Goal: Information Seeking & Learning: Learn about a topic

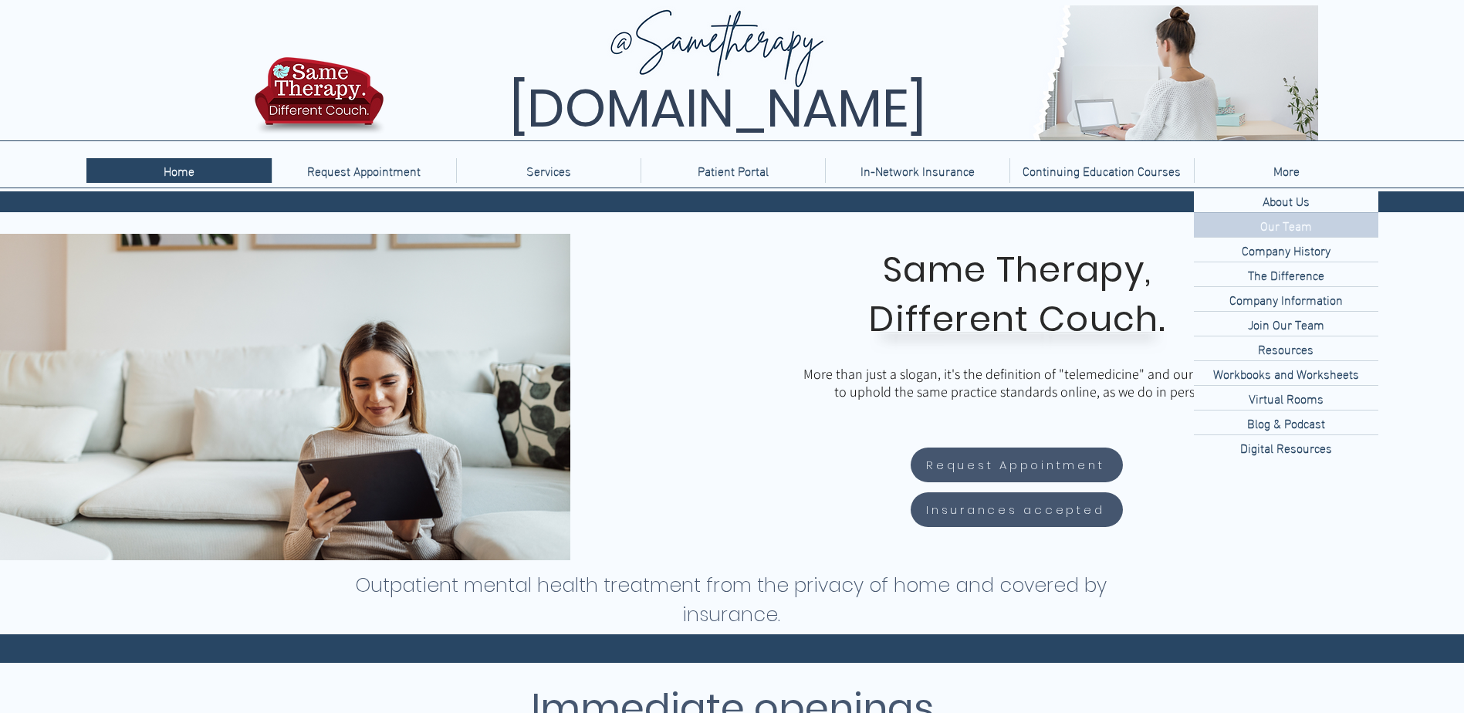
click at [1274, 226] on p "Our Team" at bounding box center [1286, 225] width 64 height 24
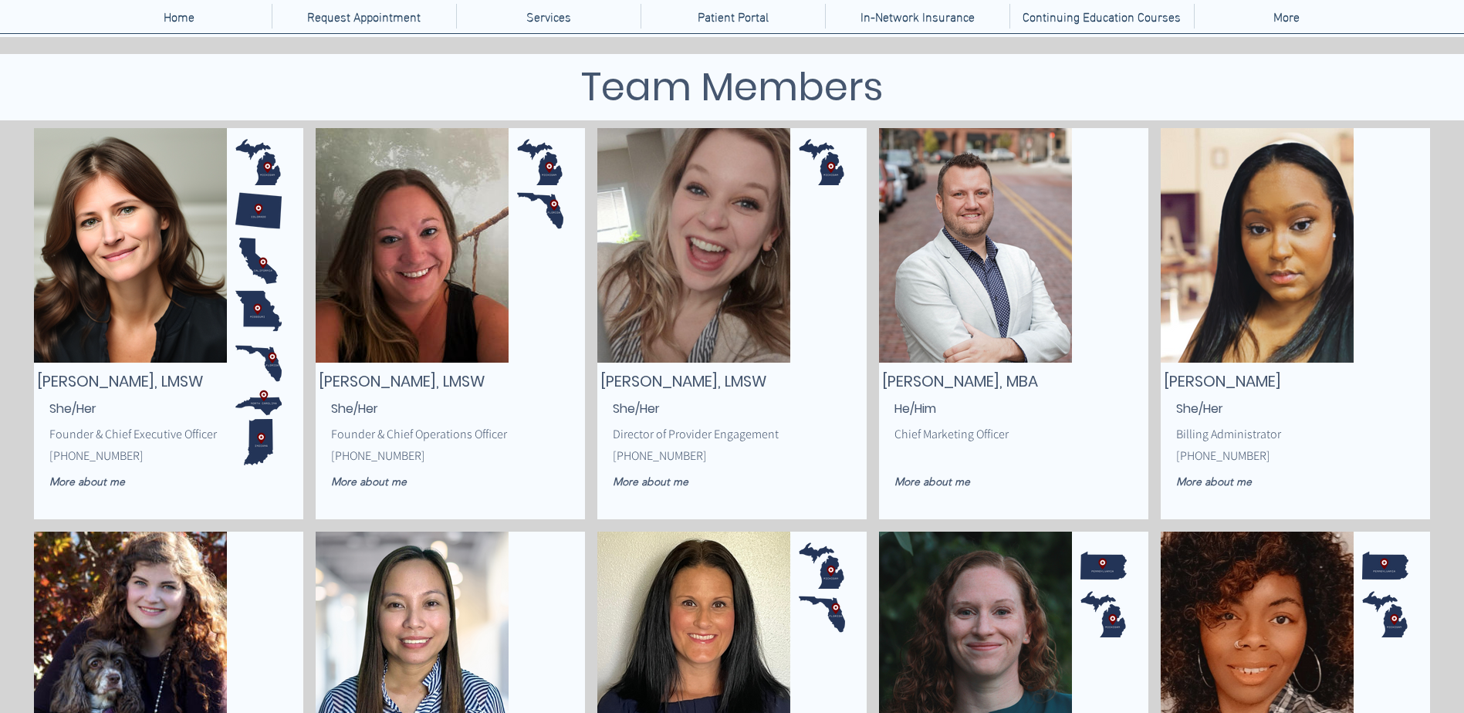
scroll to position [232, 0]
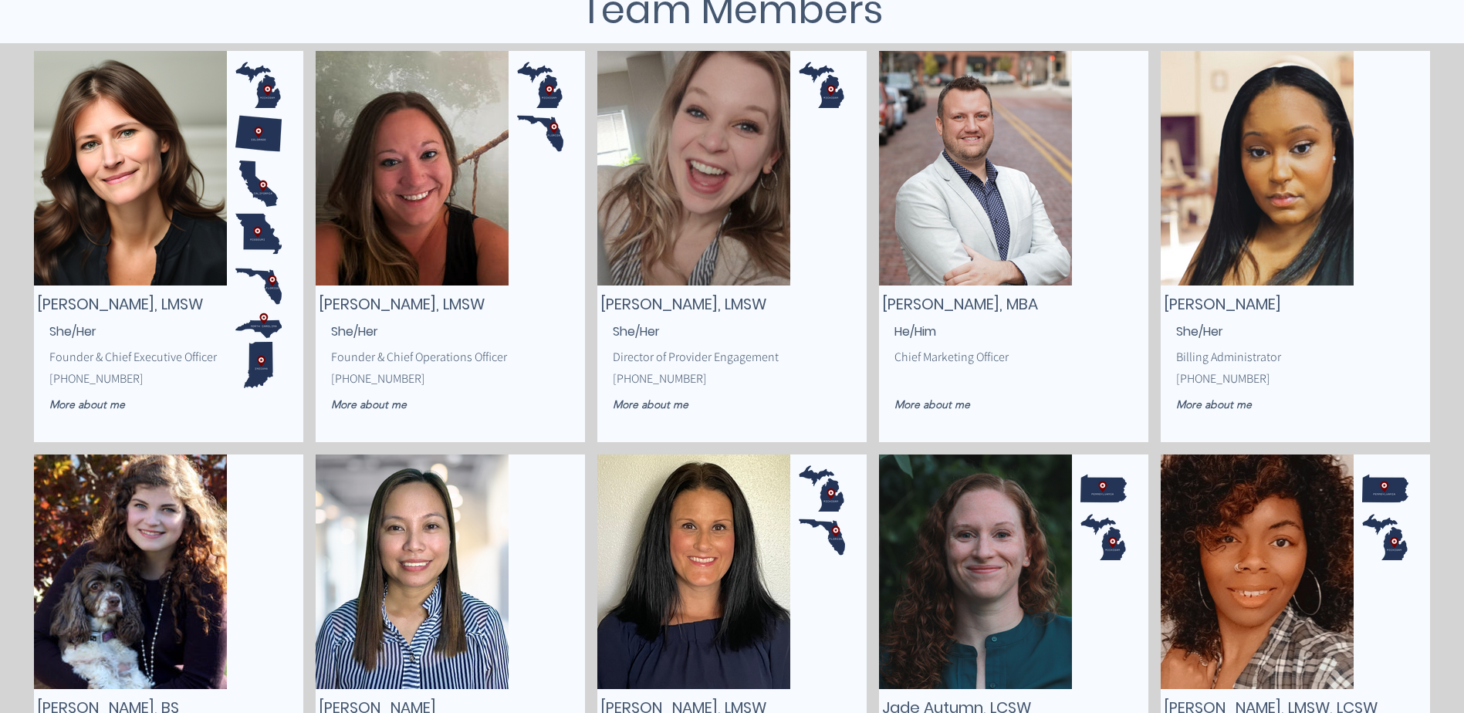
click at [700, 230] on img "main content" at bounding box center [694, 168] width 193 height 235
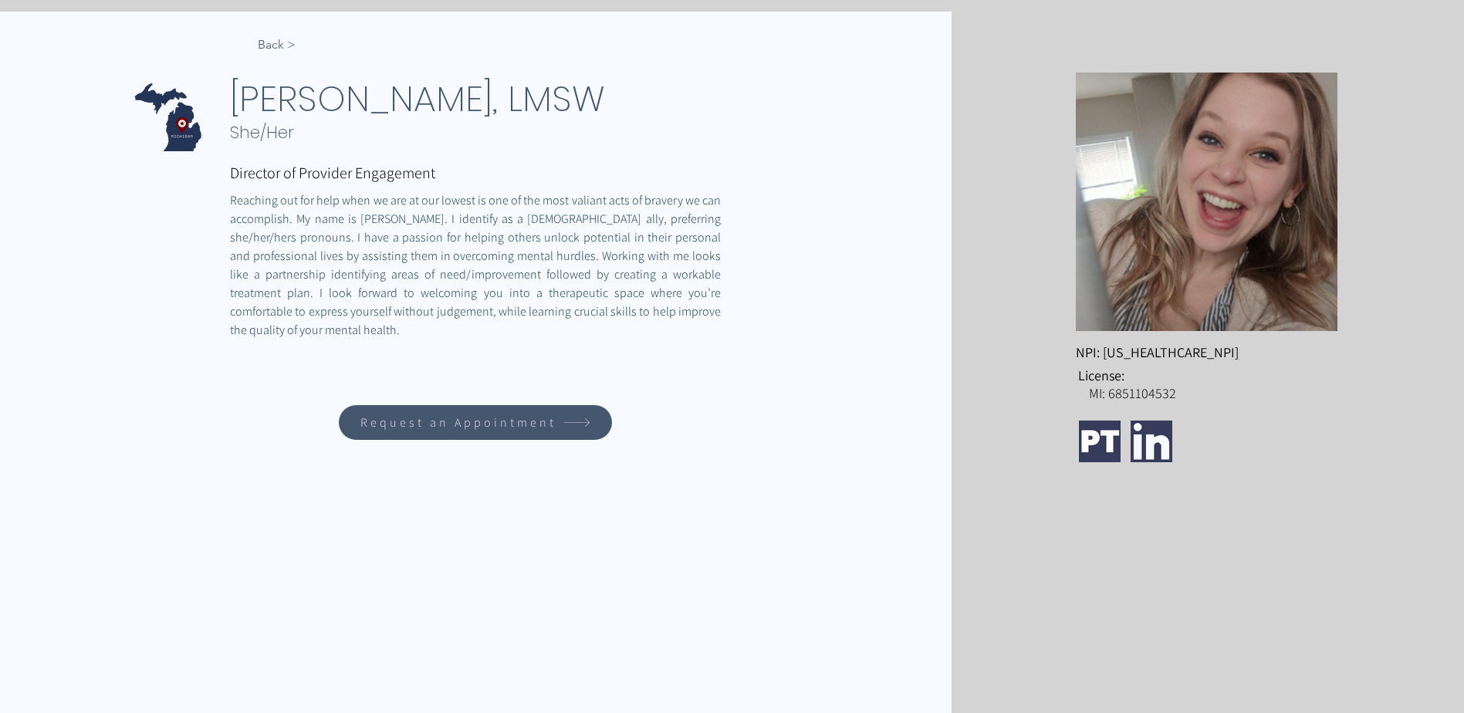
scroll to position [309, 0]
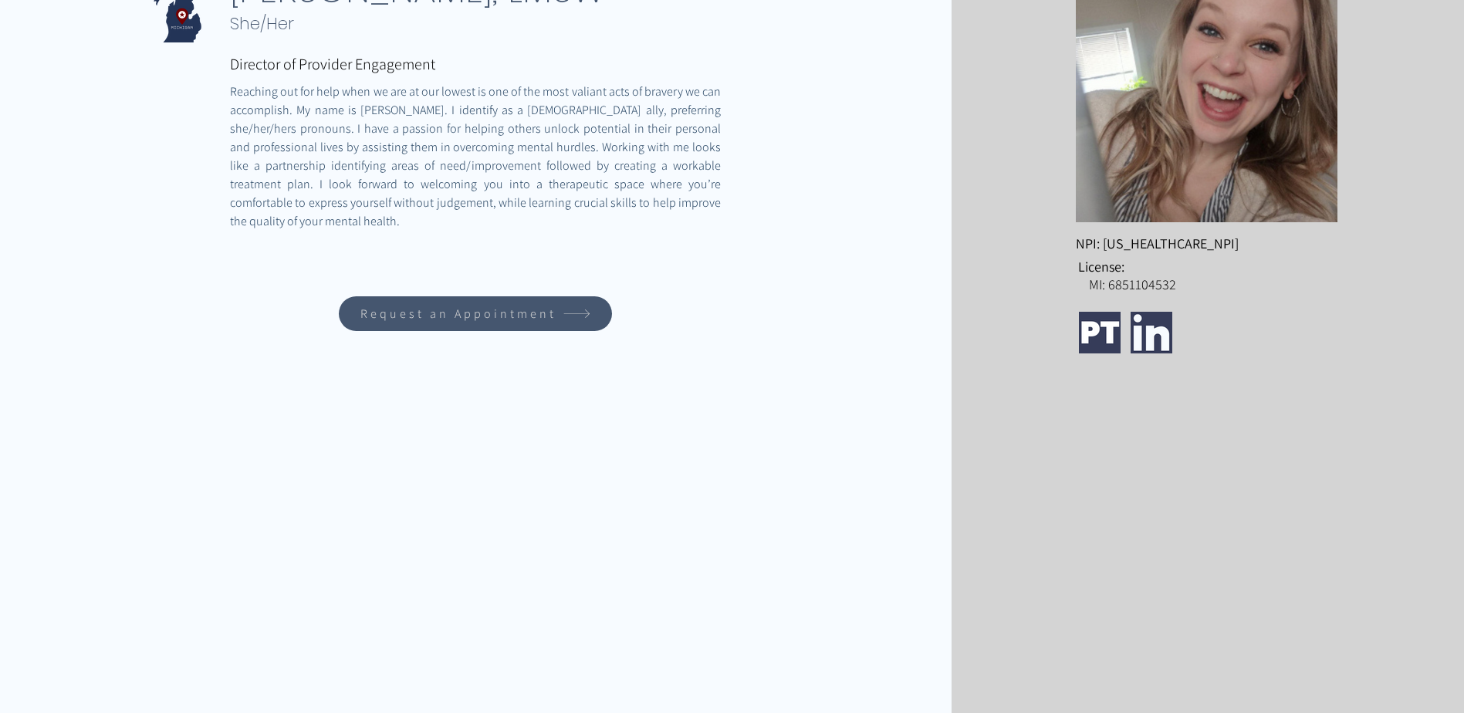
click at [1105, 332] on img "main content" at bounding box center [1100, 333] width 42 height 42
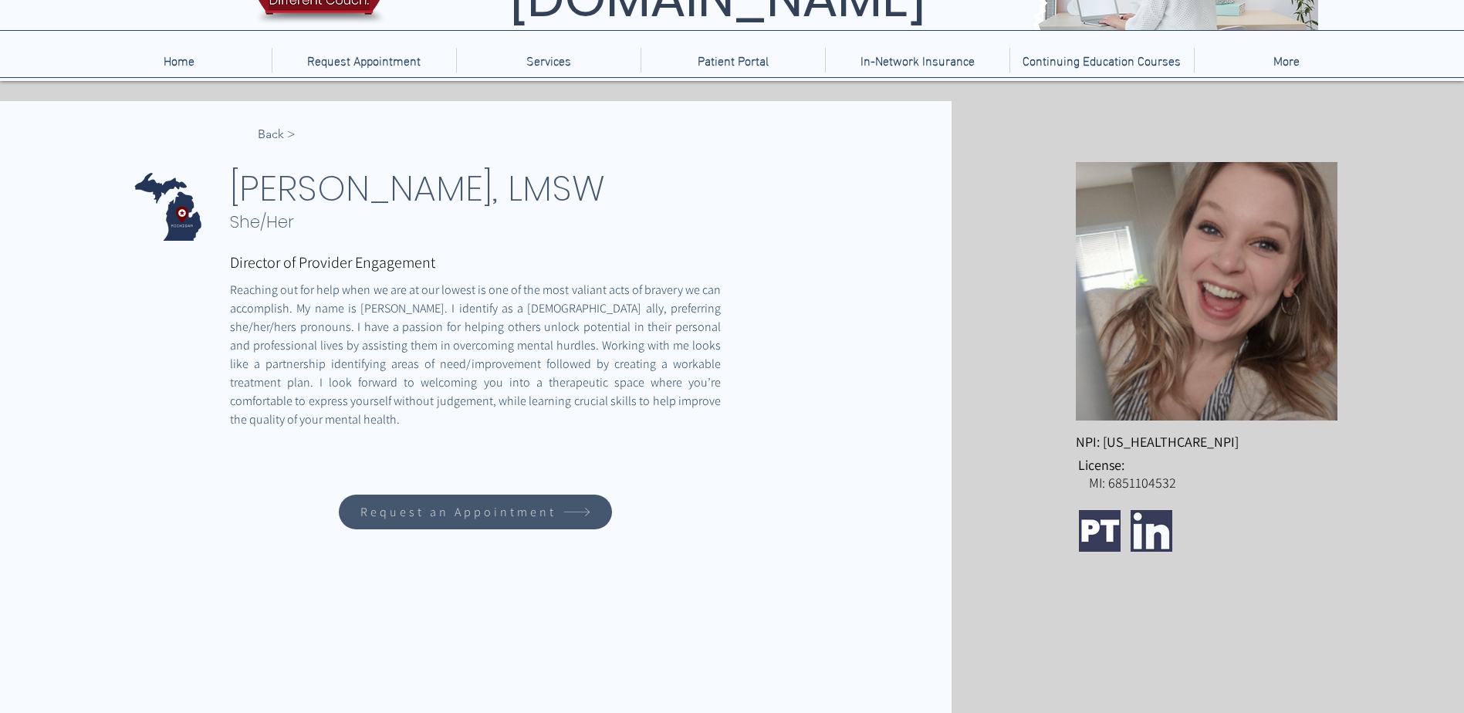
scroll to position [0, 0]
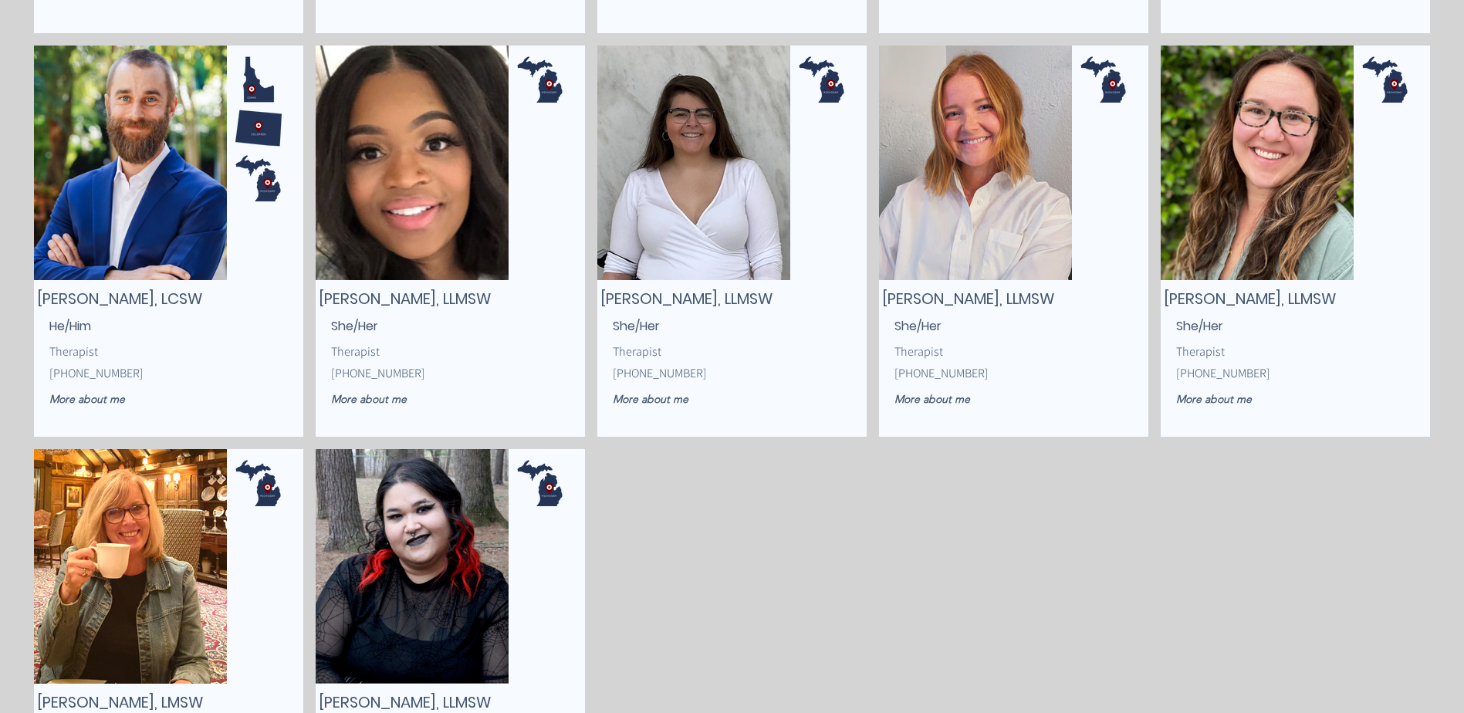
scroll to position [1853, 0]
click at [1269, 177] on img "main content" at bounding box center [1257, 162] width 193 height 235
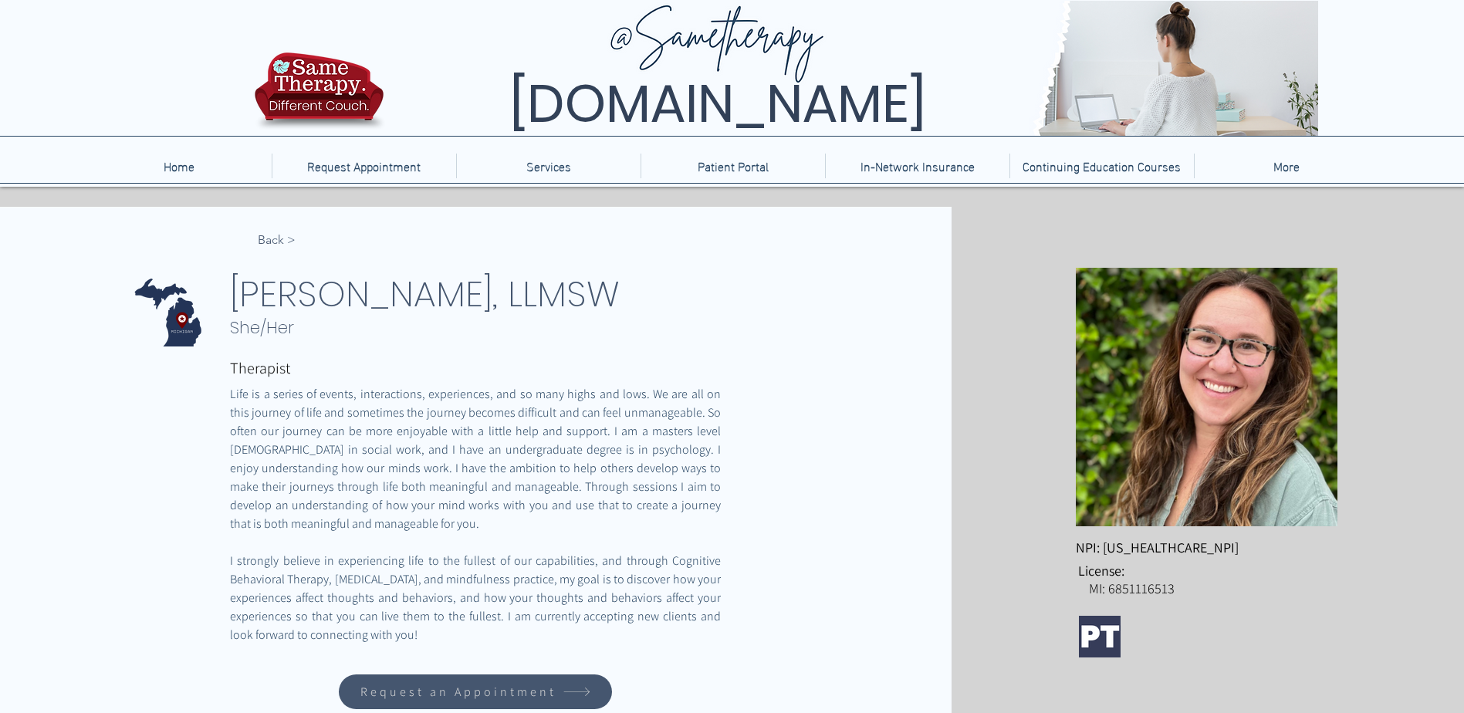
scroll to position [77, 0]
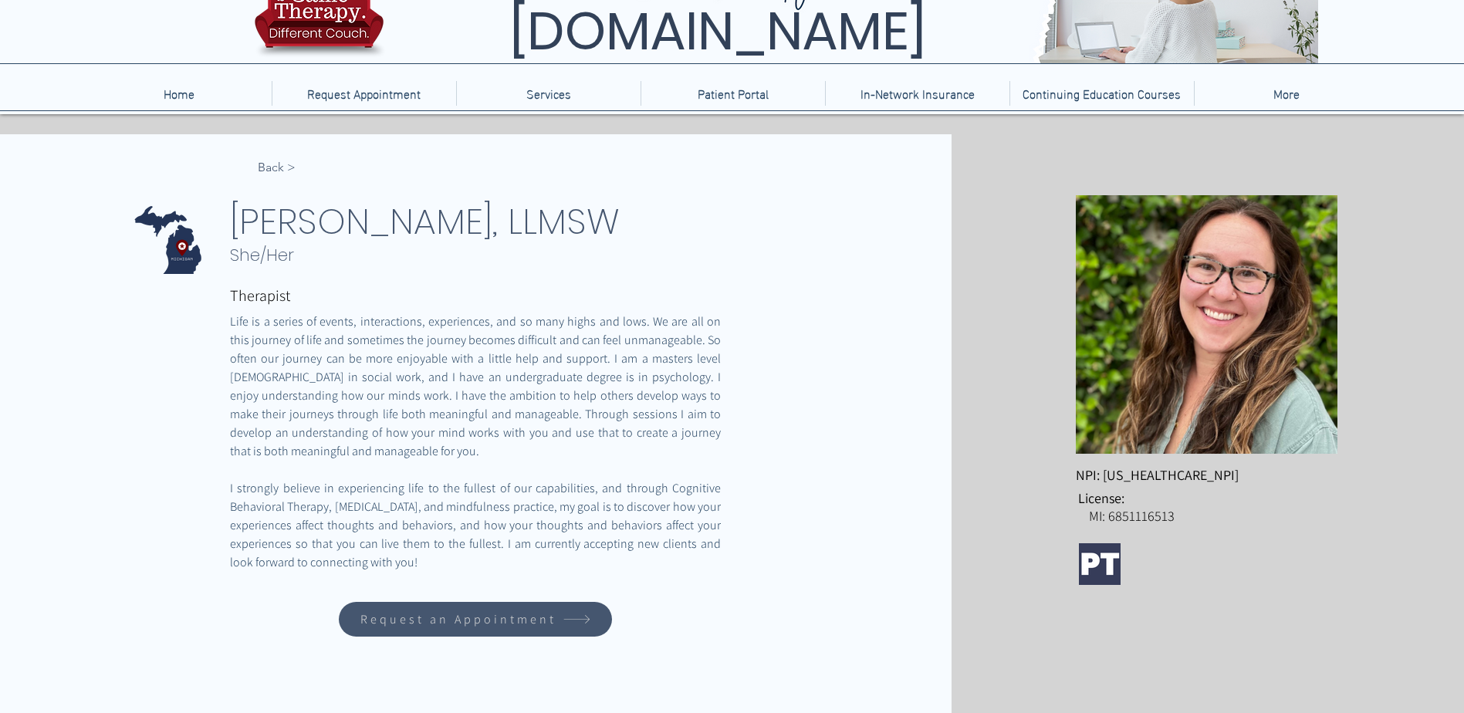
click at [1091, 557] on img "main content" at bounding box center [1100, 564] width 42 height 42
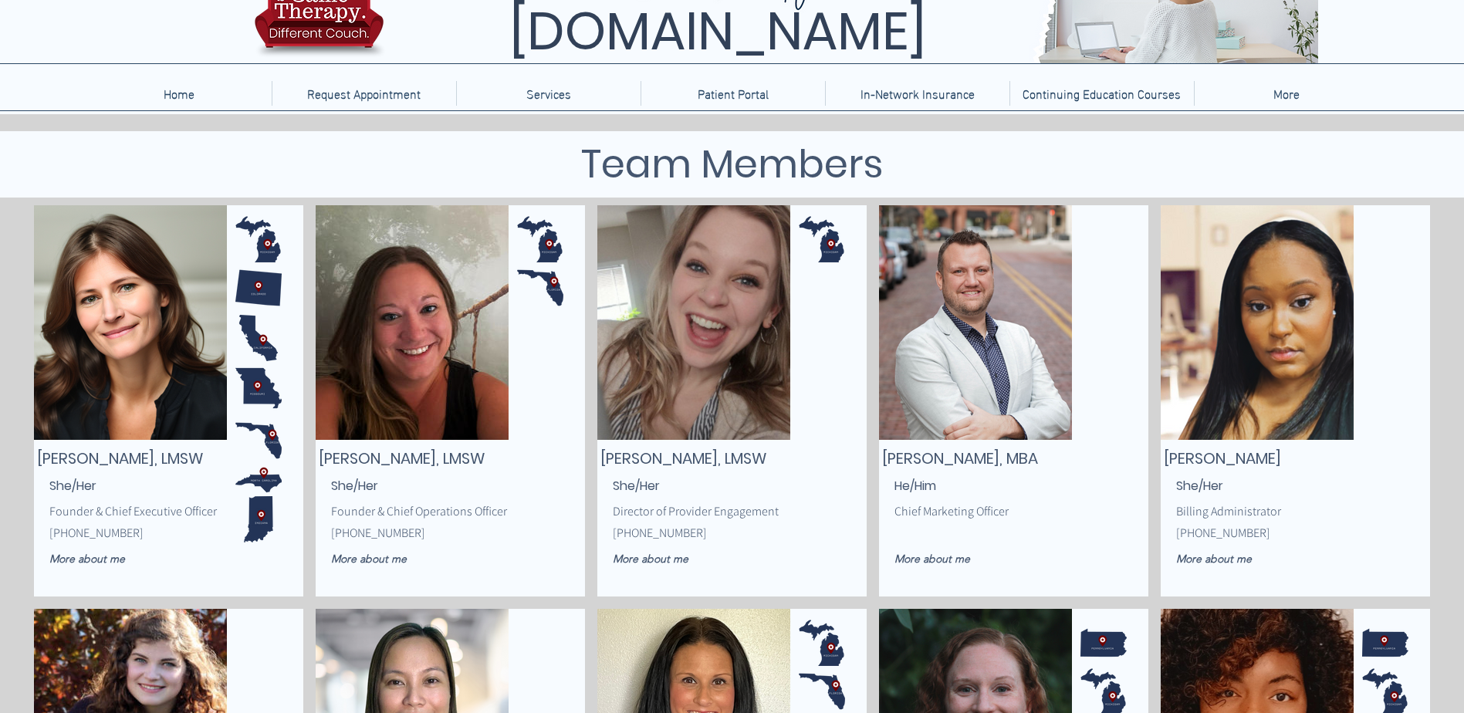
scroll to position [1853, 0]
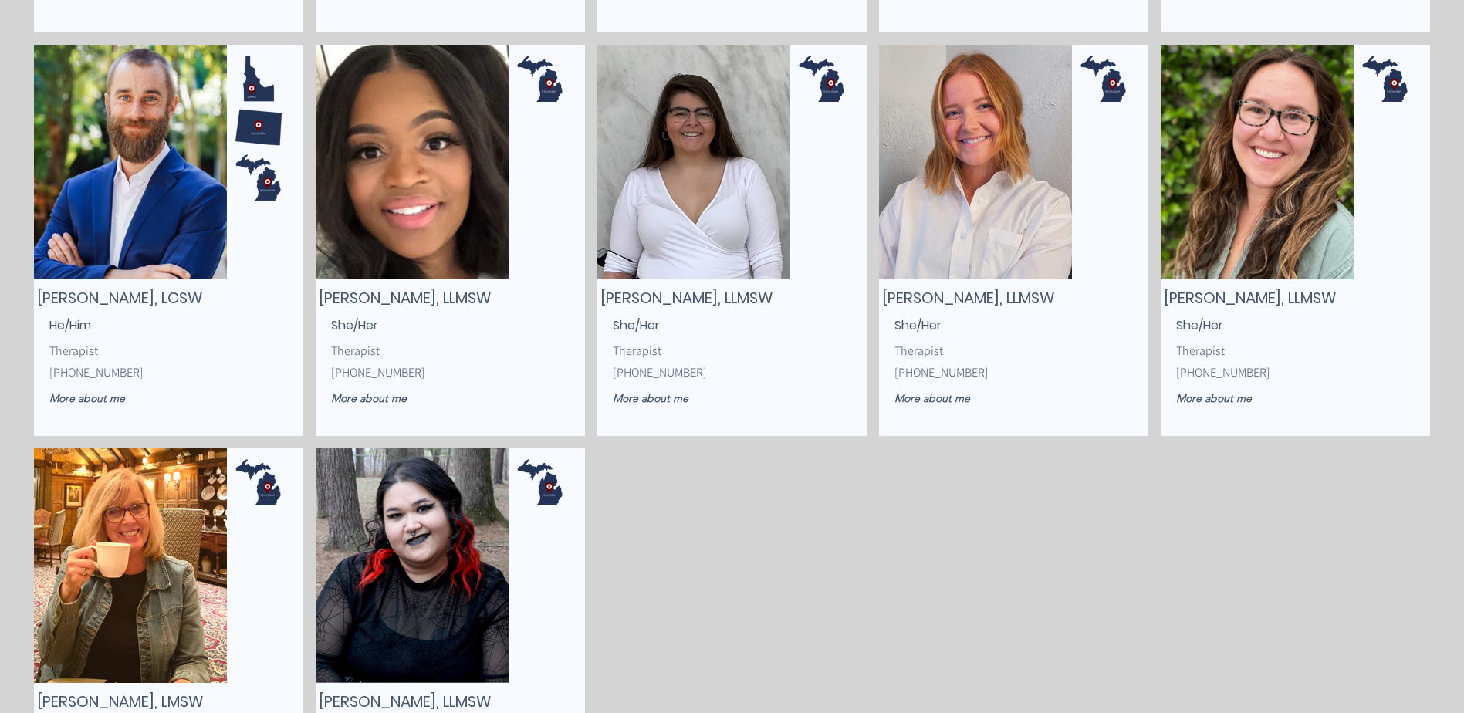
click at [1042, 153] on img "main content" at bounding box center [975, 162] width 193 height 235
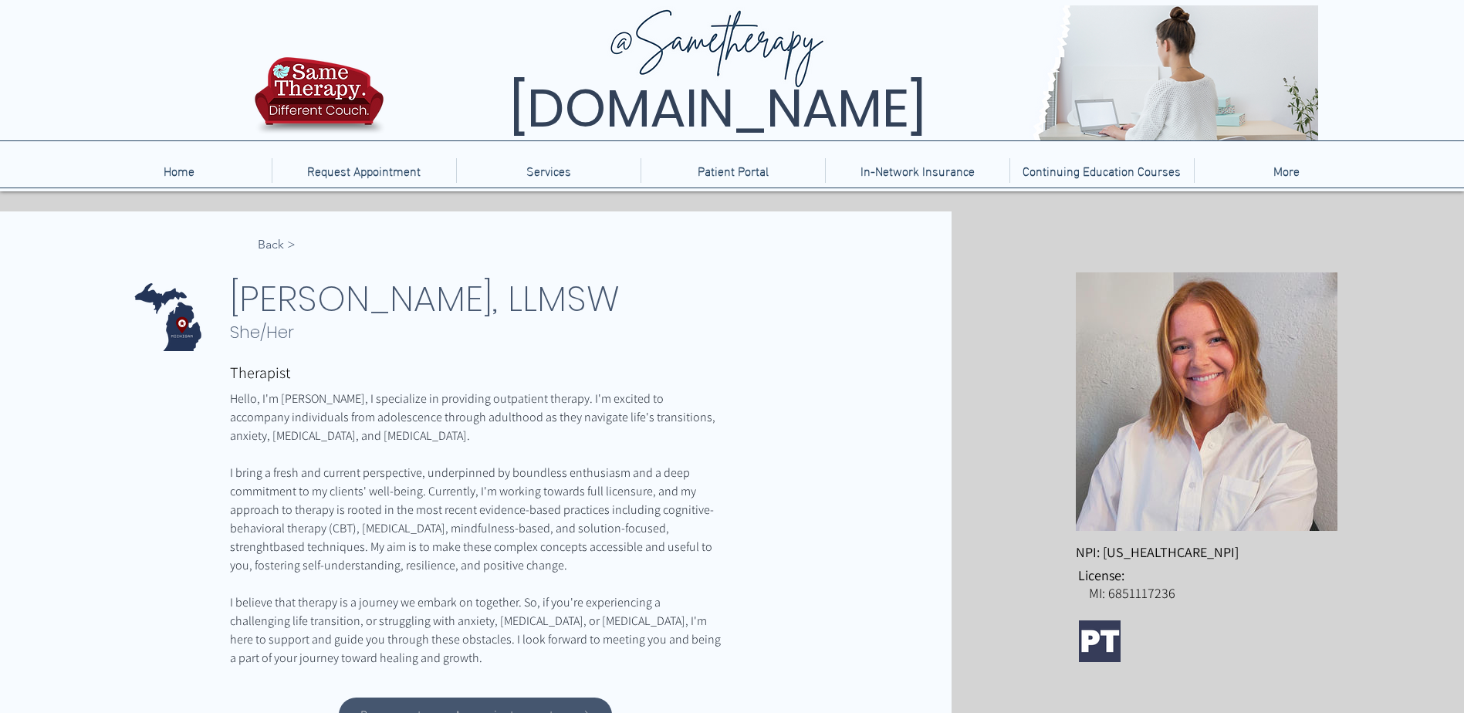
click at [1105, 628] on img "main content" at bounding box center [1100, 642] width 42 height 42
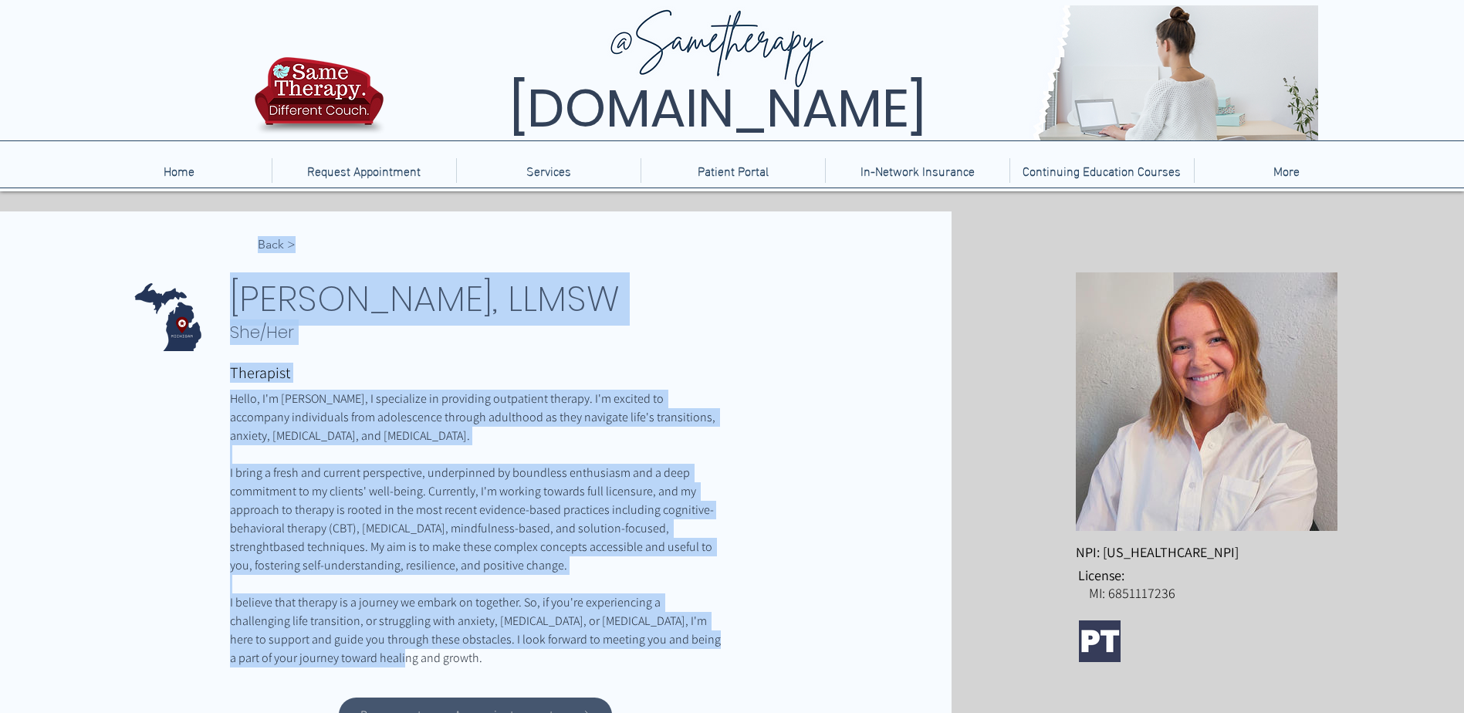
drag, startPoint x: 108, startPoint y: 282, endPoint x: 561, endPoint y: 658, distance: 589.3
click at [561, 658] on div "< Back [PERSON_NAME], LLMSW She/Her Therapist Hello, I'm [PERSON_NAME], I speci…" at bounding box center [476, 712] width 952 height 1000
drag, startPoint x: 561, startPoint y: 658, endPoint x: 670, endPoint y: 430, distance: 253.1
click at [670, 430] on span "Hello, I'm [PERSON_NAME], I specialize in providing outpatient therapy. I'm exc…" at bounding box center [475, 418] width 491 height 56
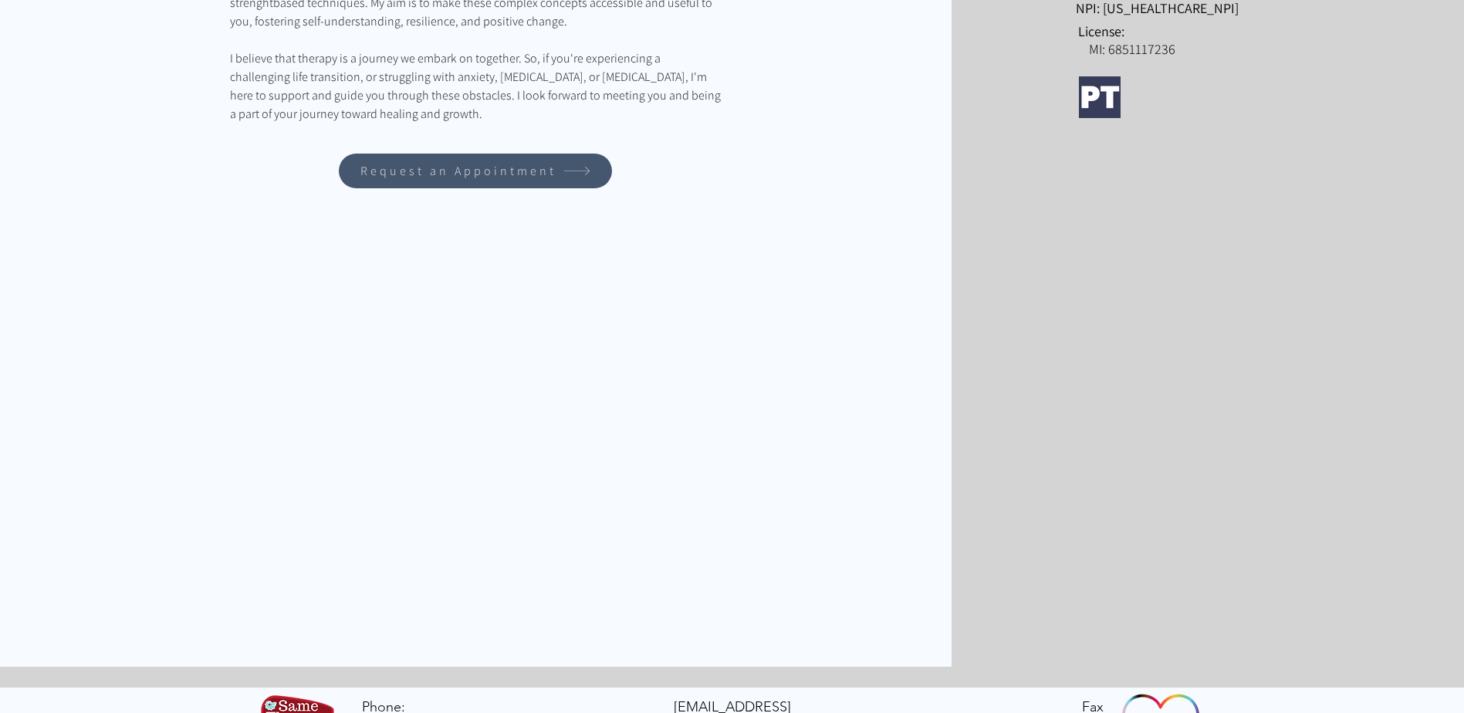
scroll to position [605, 0]
